Goal: Navigation & Orientation: Find specific page/section

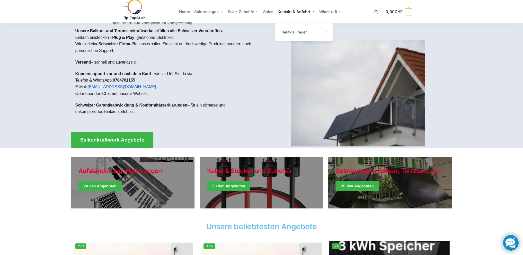
click at [301, 14] on span "Kontakt & Anfahrt" at bounding box center [294, 11] width 33 height 5
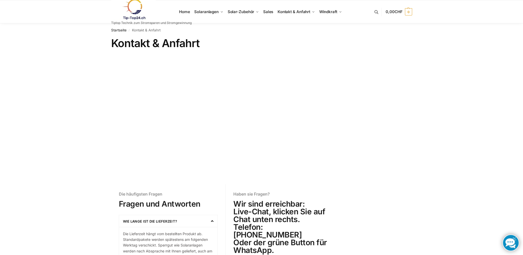
click at [187, 12] on link at bounding box center [151, 9] width 81 height 21
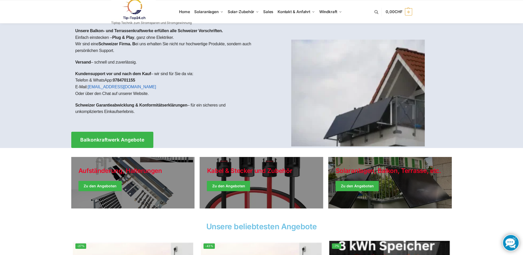
click at [202, 11] on span "Solaranlagen" at bounding box center [206, 11] width 24 height 5
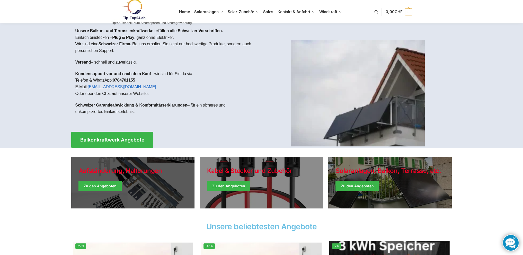
click at [102, 185] on link "Holiday Style" at bounding box center [133, 182] width 124 height 51
